Goal: Navigation & Orientation: Find specific page/section

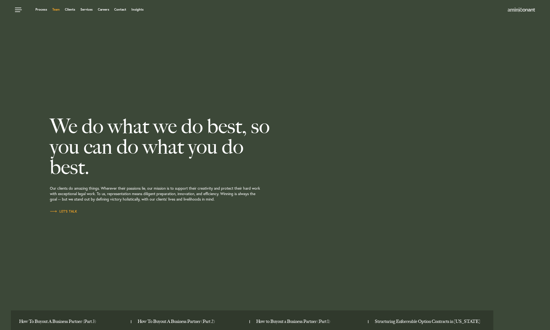
click at [58, 9] on link "Team" at bounding box center [55, 9] width 7 height 3
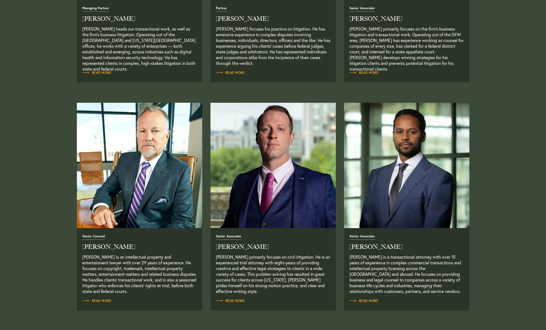
scroll to position [403, 0]
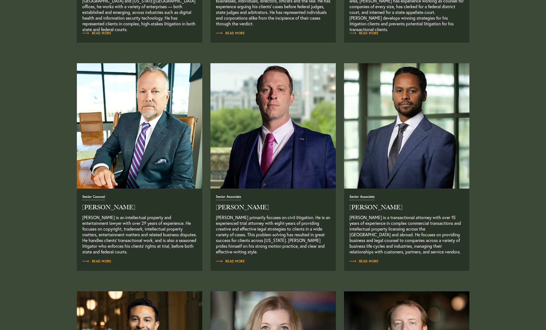
click at [420, 177] on img "Read Full Bio" at bounding box center [407, 126] width 132 height 132
